Goal: Task Accomplishment & Management: Manage account settings

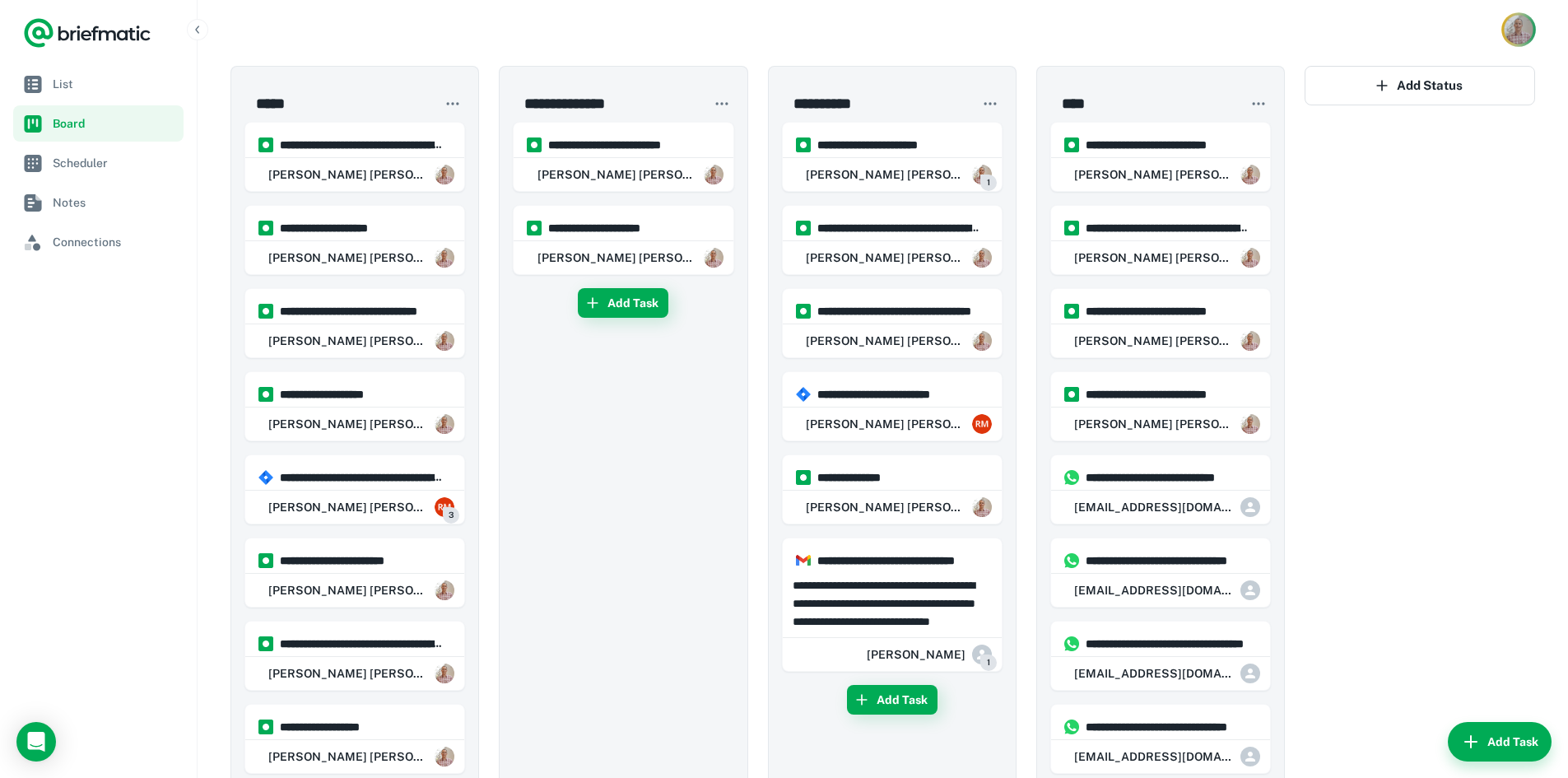
click at [1529, 35] on img "Account button" at bounding box center [1518, 29] width 29 height 29
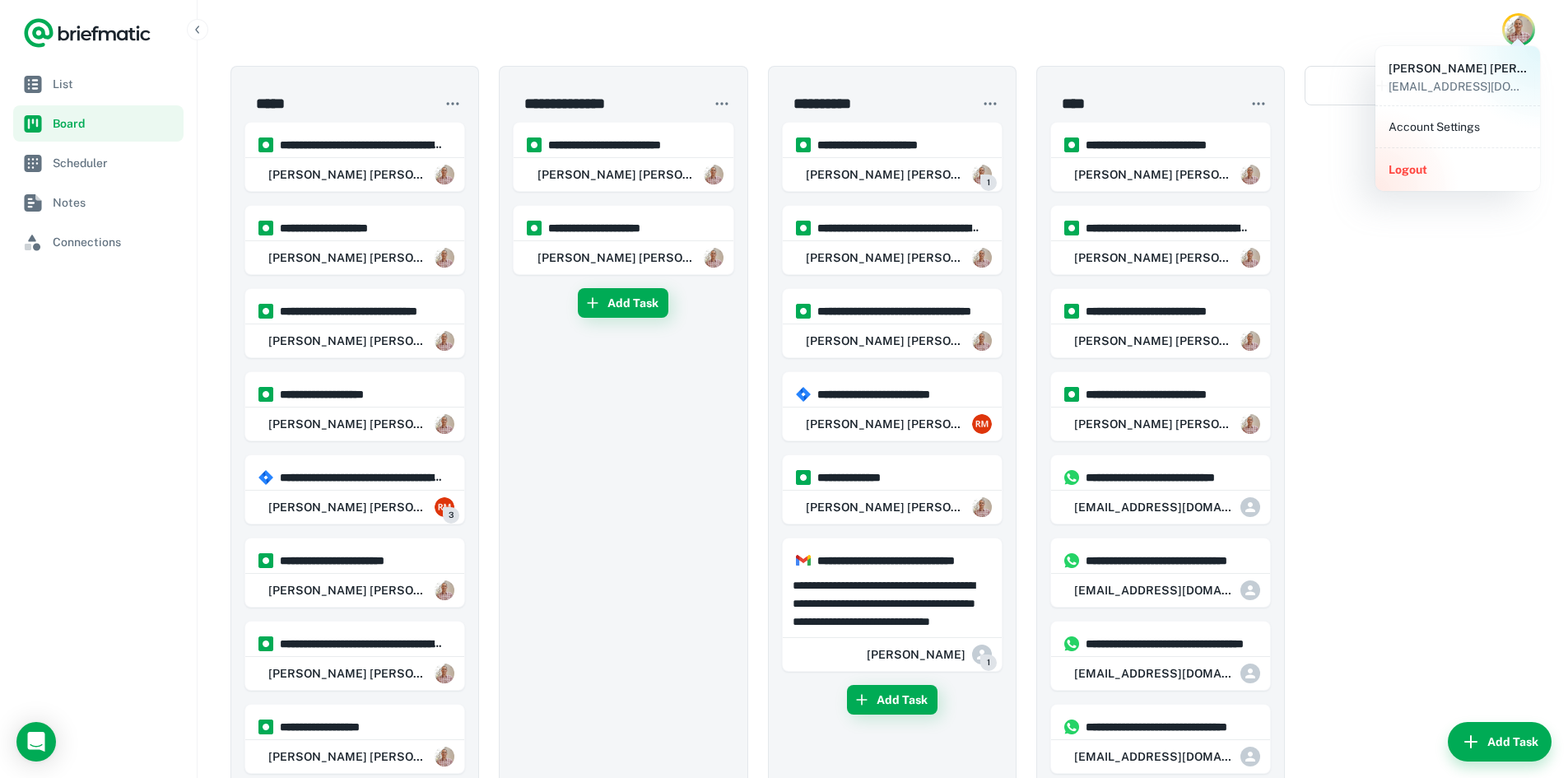
click at [1416, 166] on button "Logout" at bounding box center [1457, 169] width 151 height 29
click at [1422, 175] on button "Logout" at bounding box center [1457, 169] width 151 height 29
